Goal: Find specific page/section

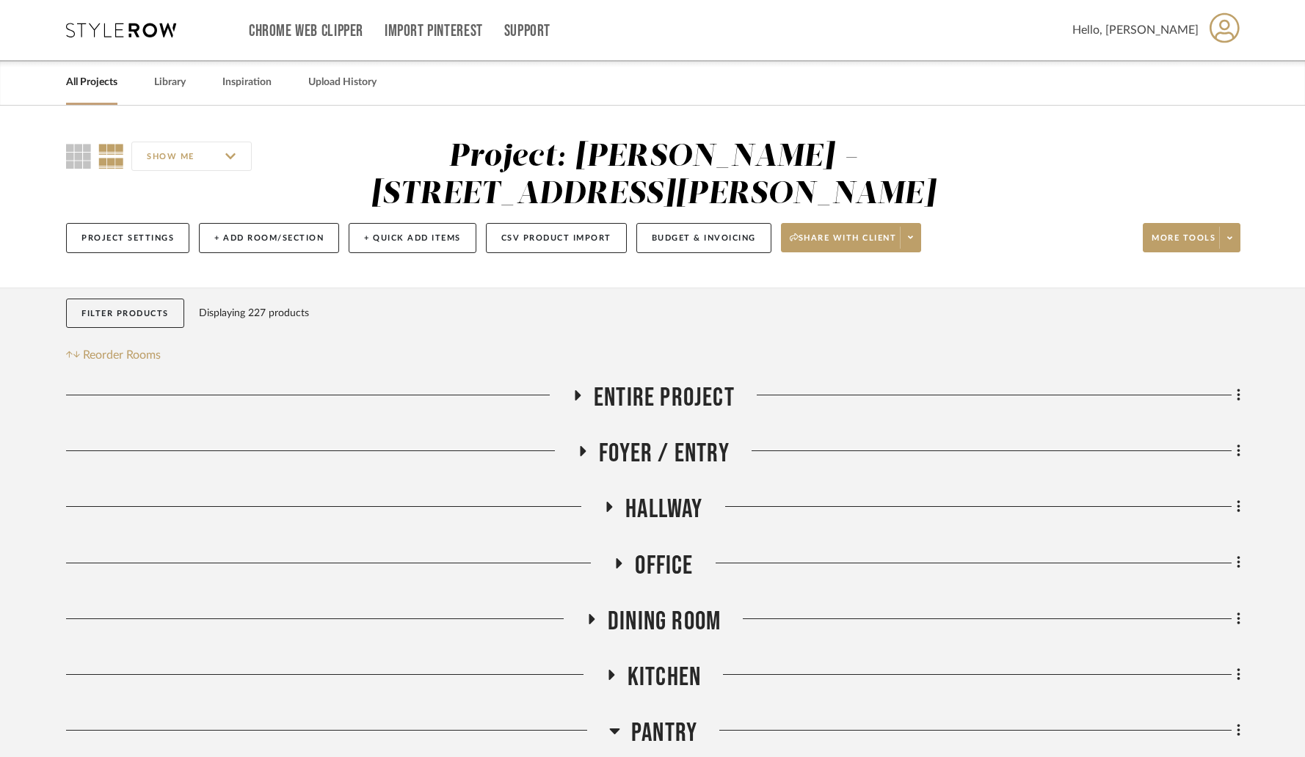
click at [82, 74] on link "All Projects" at bounding box center [91, 83] width 51 height 20
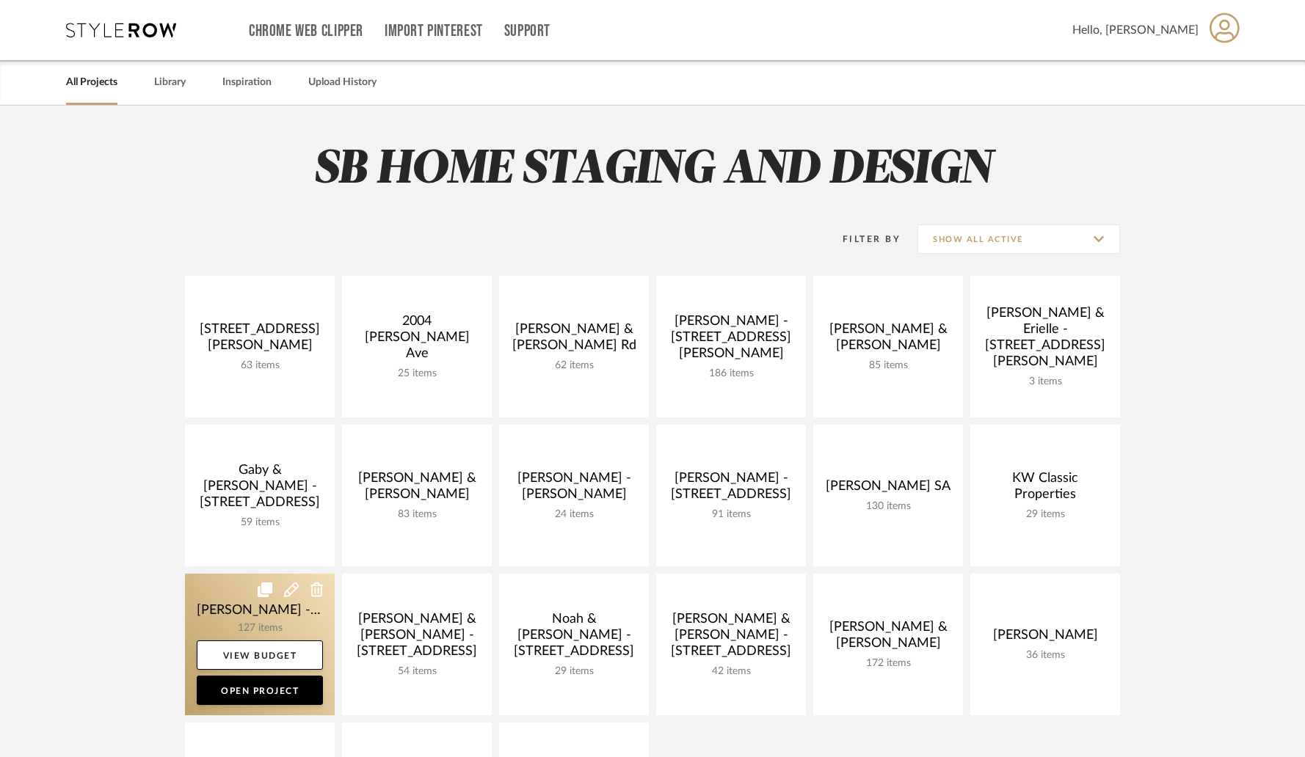
click at [252, 603] on link at bounding box center [260, 645] width 150 height 142
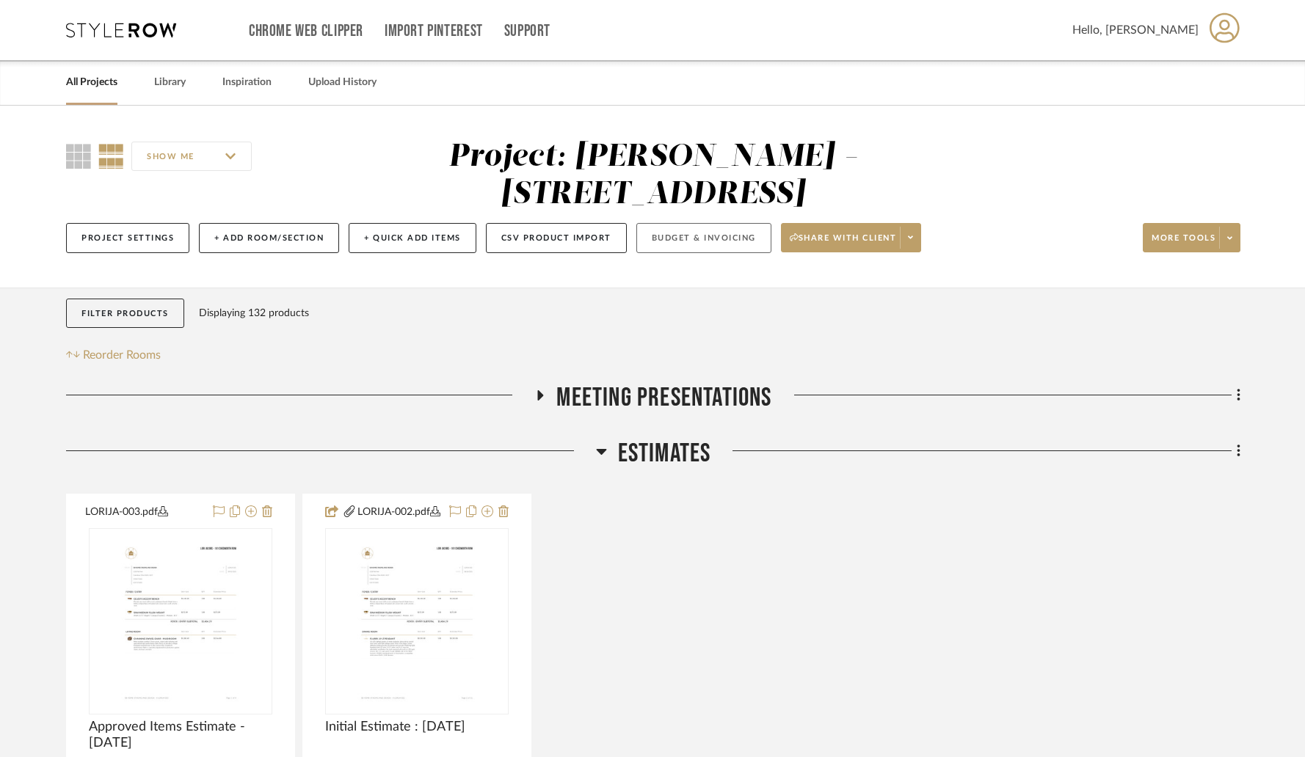
click at [654, 223] on button "Budget & Invoicing" at bounding box center [703, 238] width 135 height 30
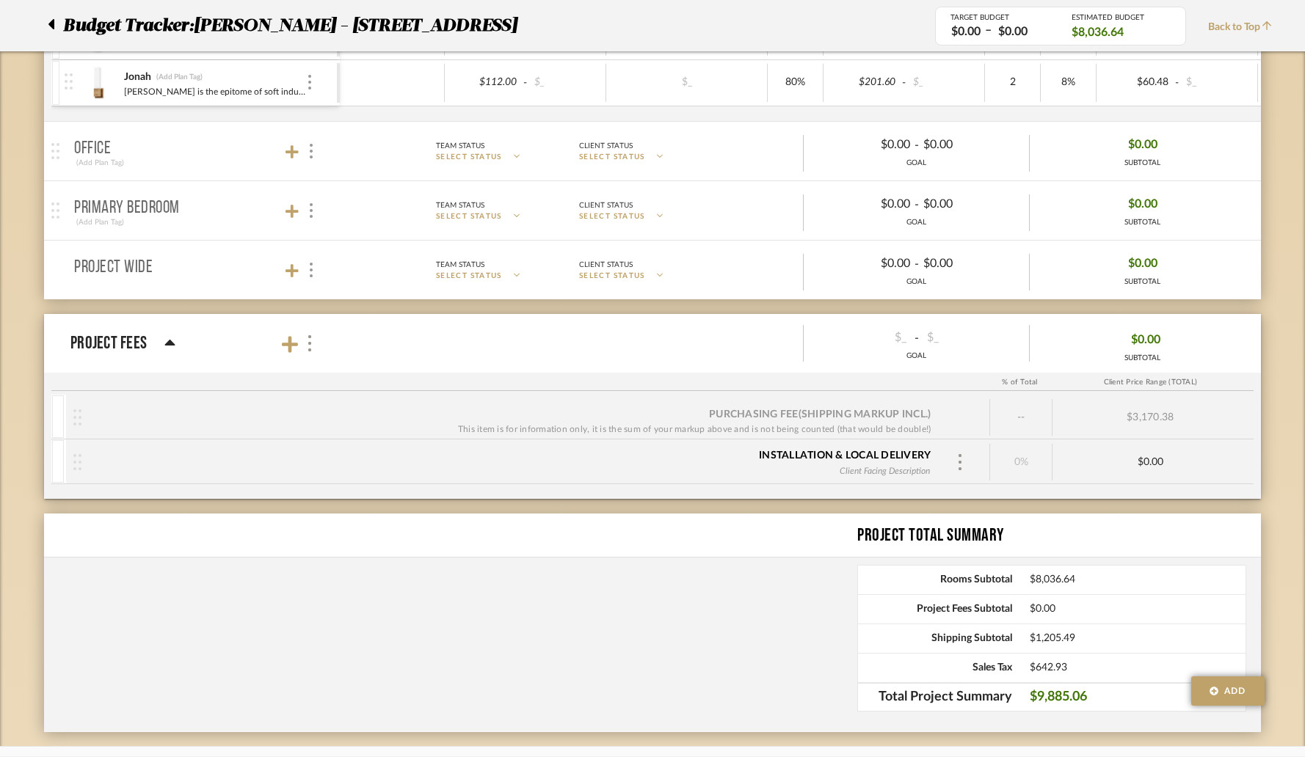
scroll to position [1118, 0]
